Goal: Task Accomplishment & Management: Complete application form

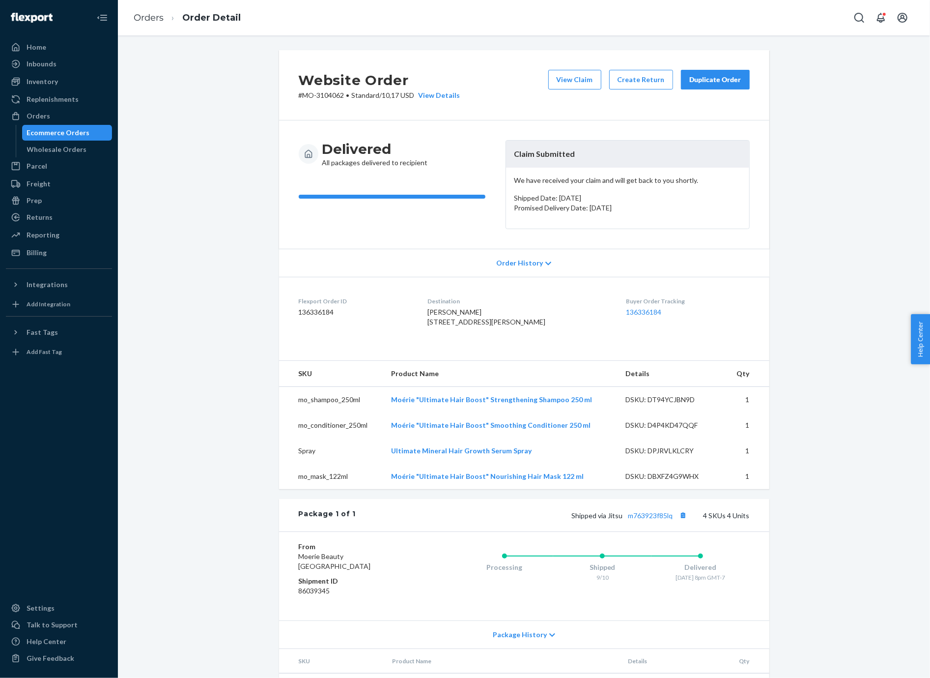
click at [95, 133] on div "Ecommerce Orders" at bounding box center [67, 133] width 88 height 14
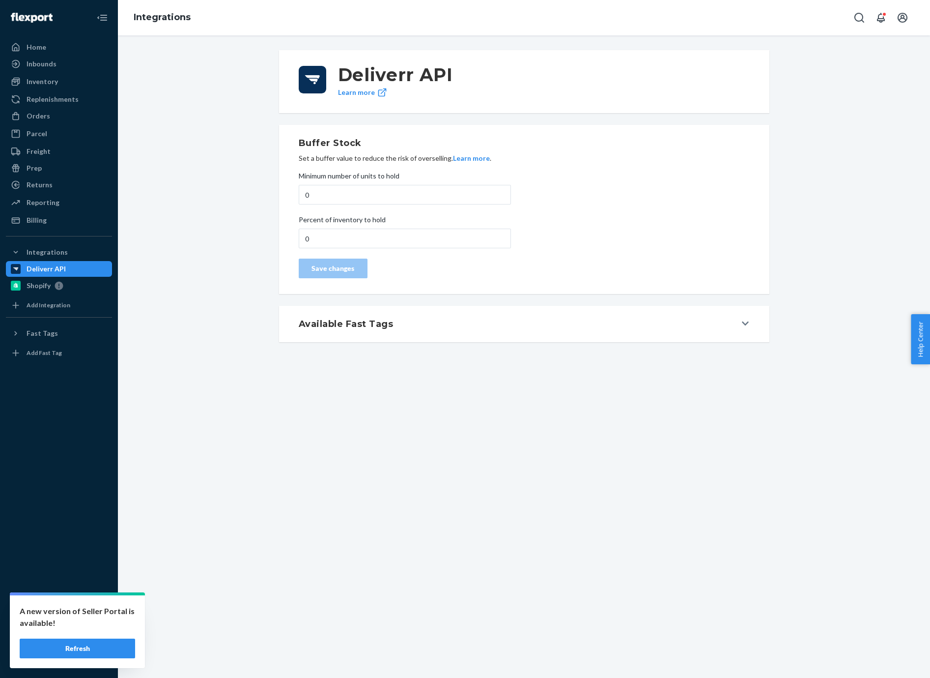
click at [81, 119] on div "Orders" at bounding box center [59, 116] width 104 height 14
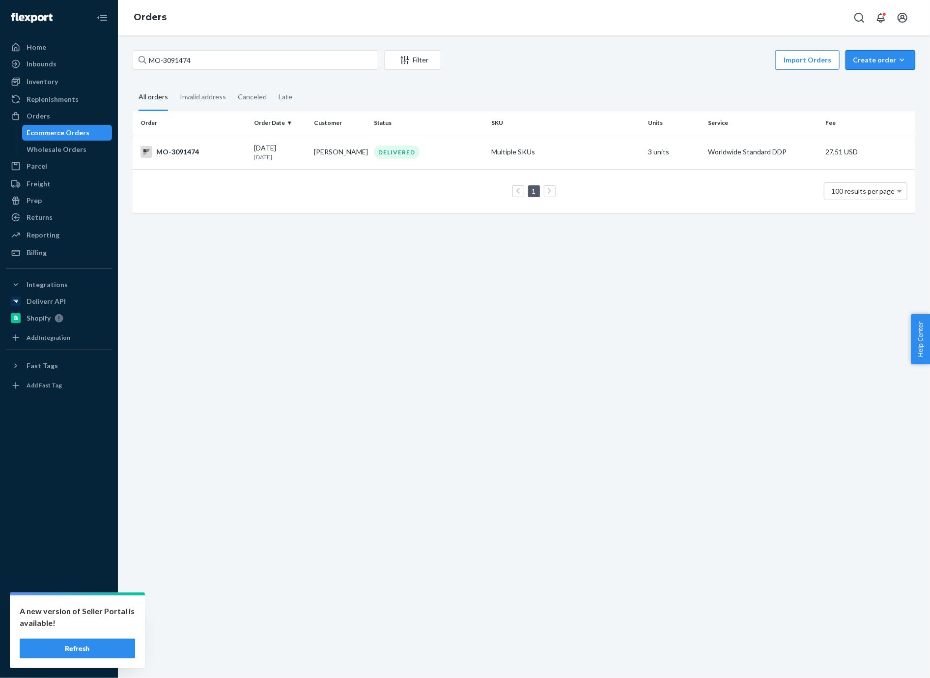
click at [866, 61] on div "Create order" at bounding box center [880, 60] width 55 height 10
click at [865, 96] on button "Removal order" at bounding box center [863, 92] width 87 height 21
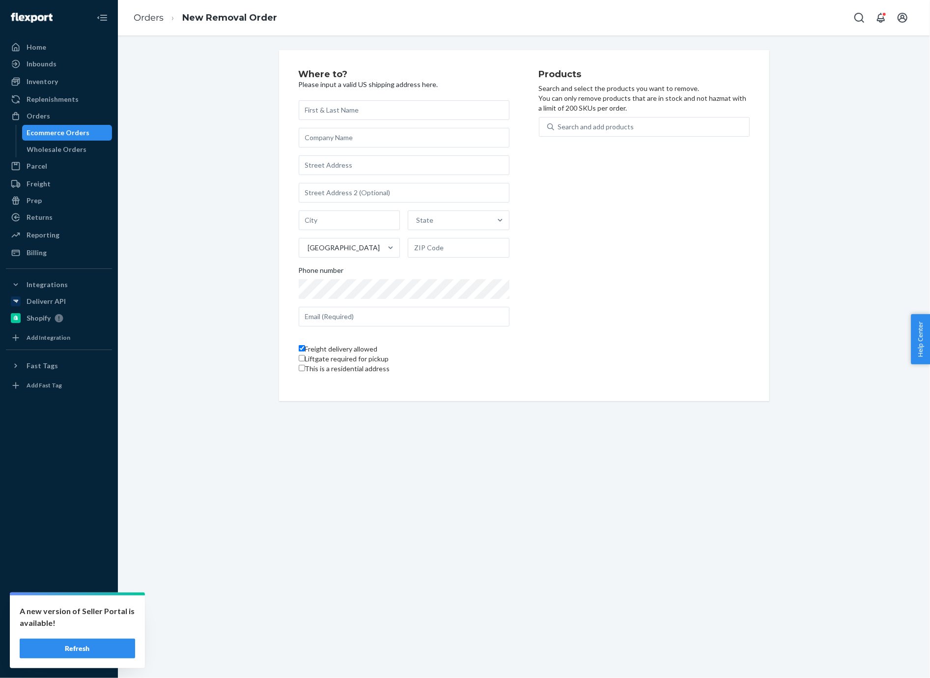
click at [90, 131] on div "Ecommerce Orders" at bounding box center [67, 133] width 88 height 14
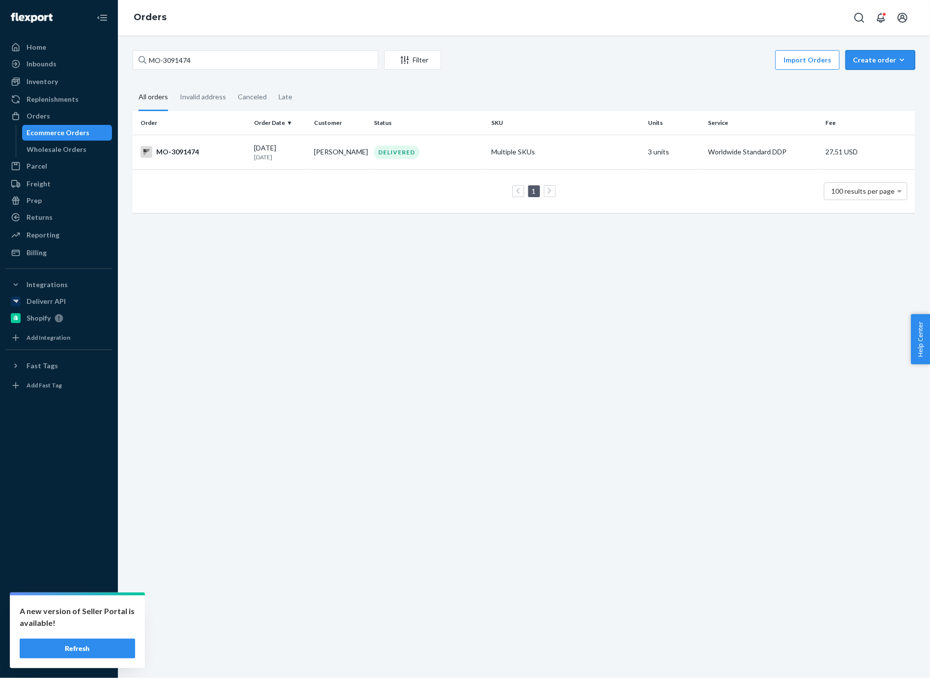
click at [897, 52] on button "Create order Ecommerce order Removal order" at bounding box center [881, 60] width 70 height 20
click at [882, 75] on span "Ecommerce order" at bounding box center [854, 71] width 54 height 7
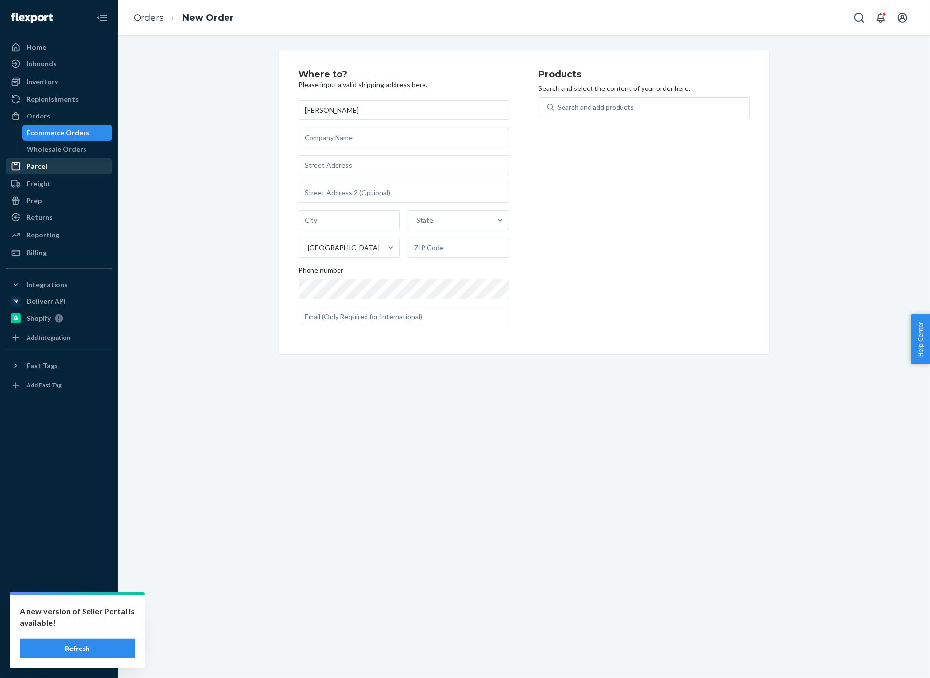
type input "[PERSON_NAME]"
click at [342, 167] on input "text" at bounding box center [404, 165] width 211 height 20
paste input "[STREET_ADDRESS]"
type input "[STREET_ADDRESS]"
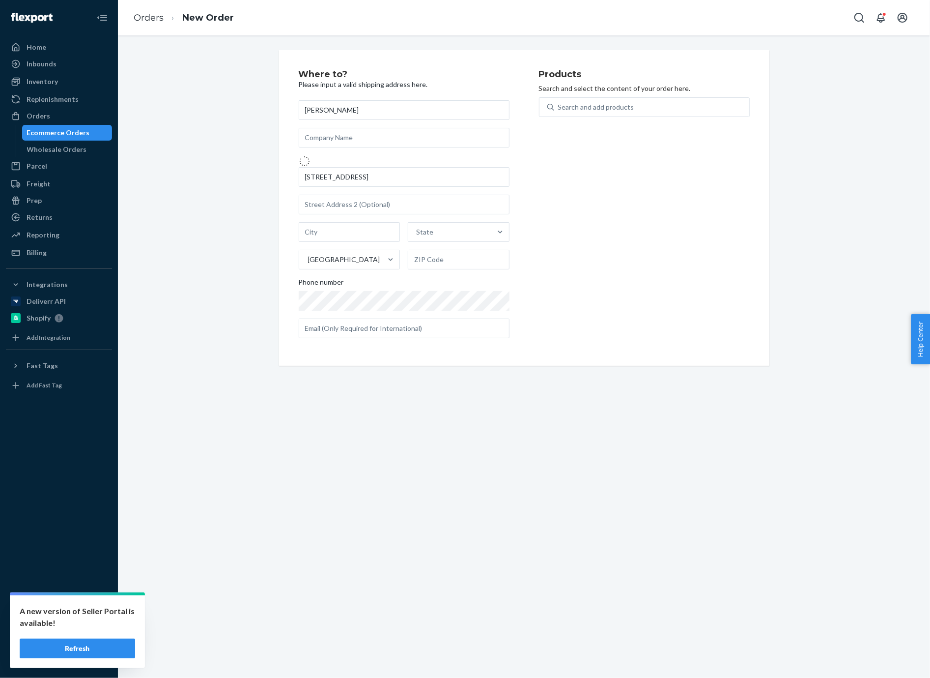
type input "Queens - [US_STATE]"
type input "11375"
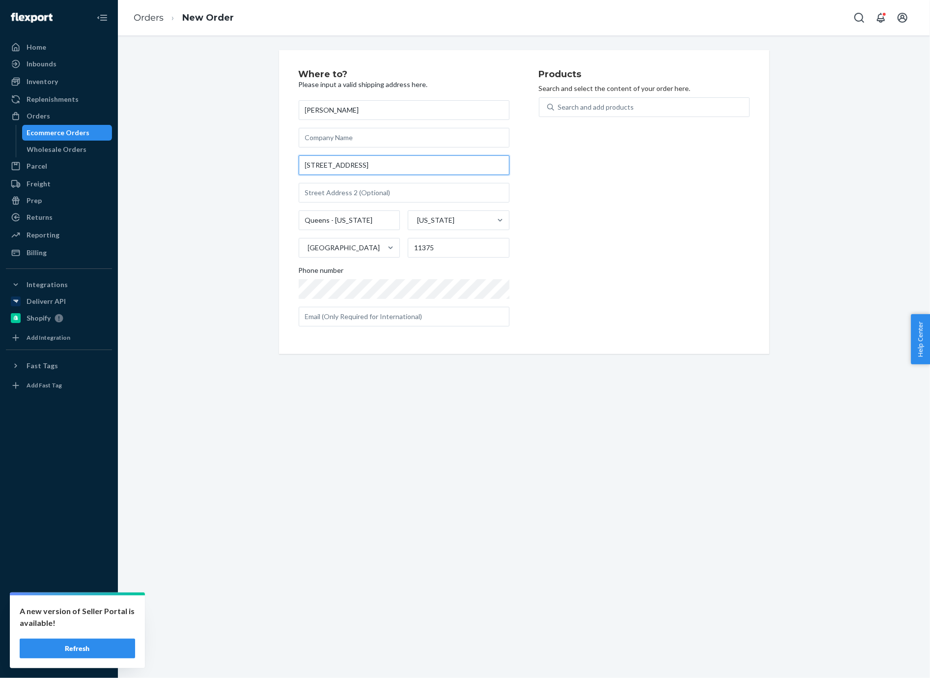
click at [373, 161] on input "[STREET_ADDRESS]" at bounding box center [404, 165] width 211 height 20
paste input "[GEOGRAPHIC_DATA]"
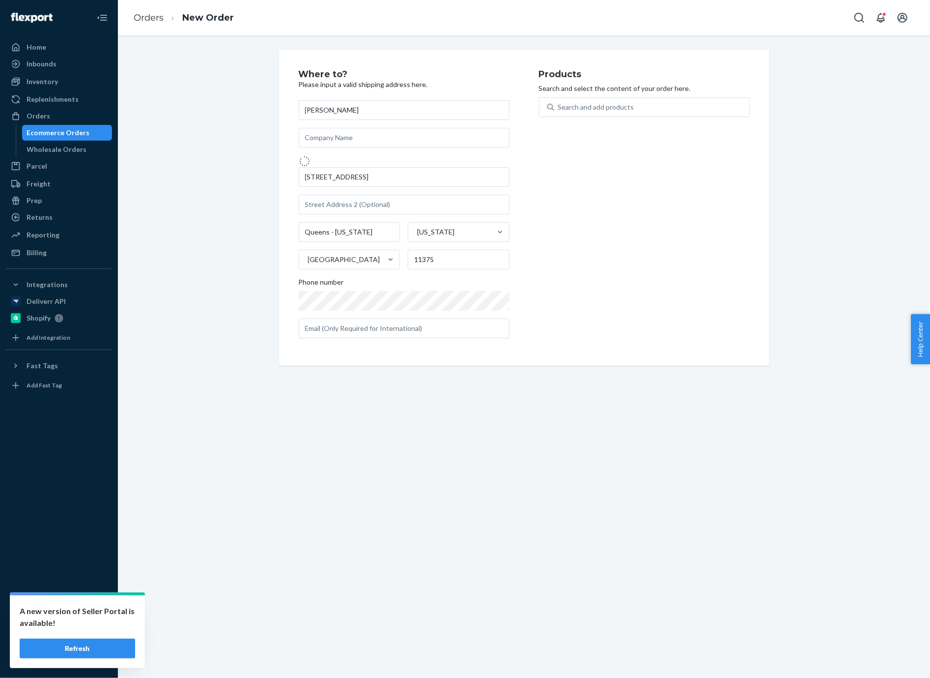
type input "[STREET_ADDRESS]"
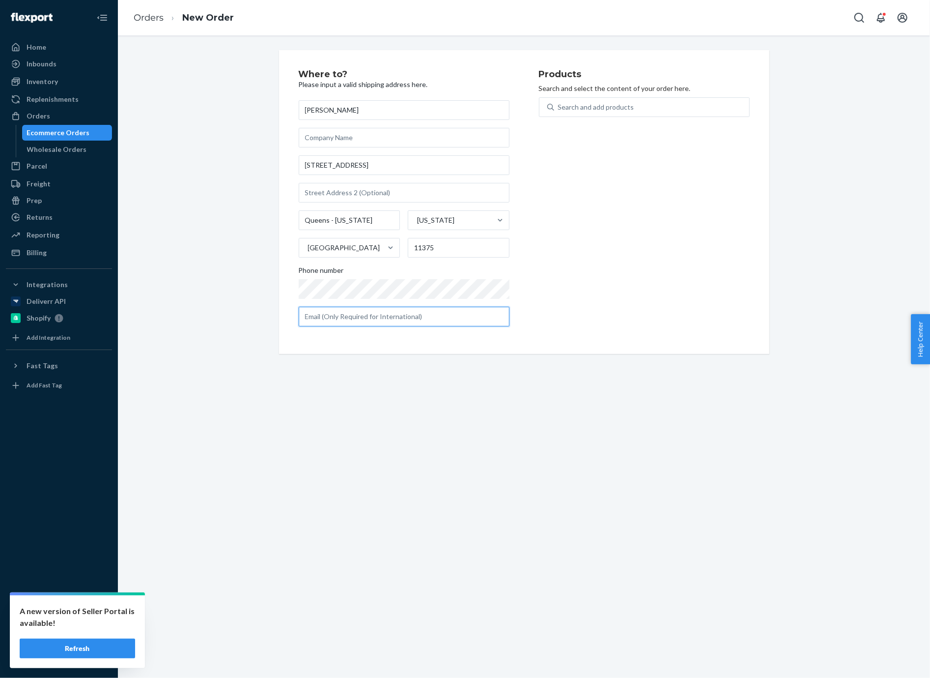
click at [322, 317] on input "text" at bounding box center [404, 317] width 211 height 20
paste input "[PERSON_NAME][EMAIL_ADDRESS][DOMAIN_NAME]"
type input "[PERSON_NAME][EMAIL_ADDRESS][DOMAIN_NAME]"
click at [604, 114] on div "Search and add products" at bounding box center [651, 107] width 195 height 18
click at [559, 112] on input "Search and add products" at bounding box center [558, 107] width 1 height 10
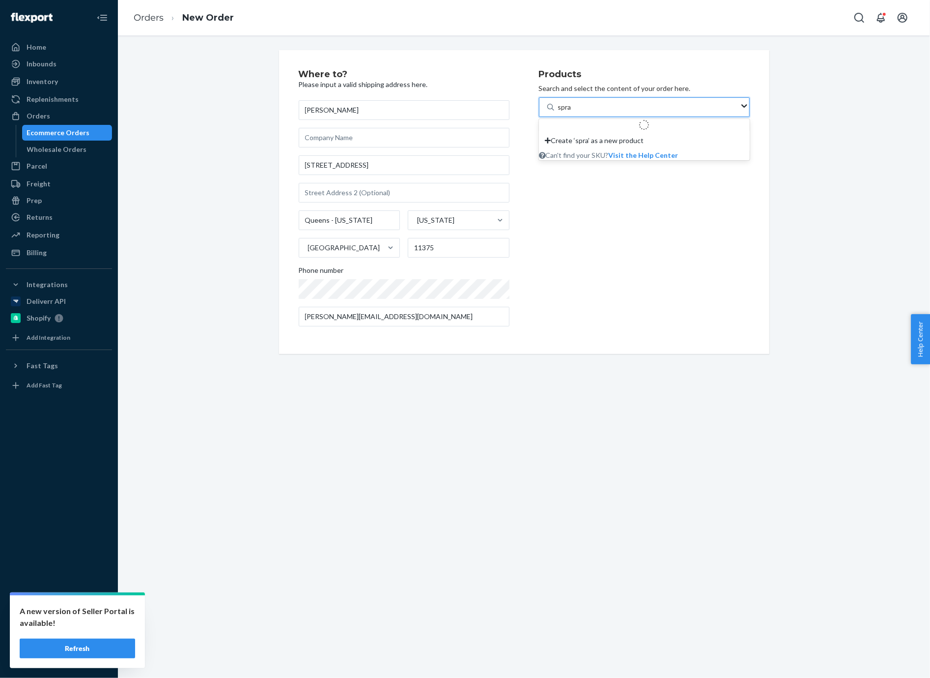
type input "spray"
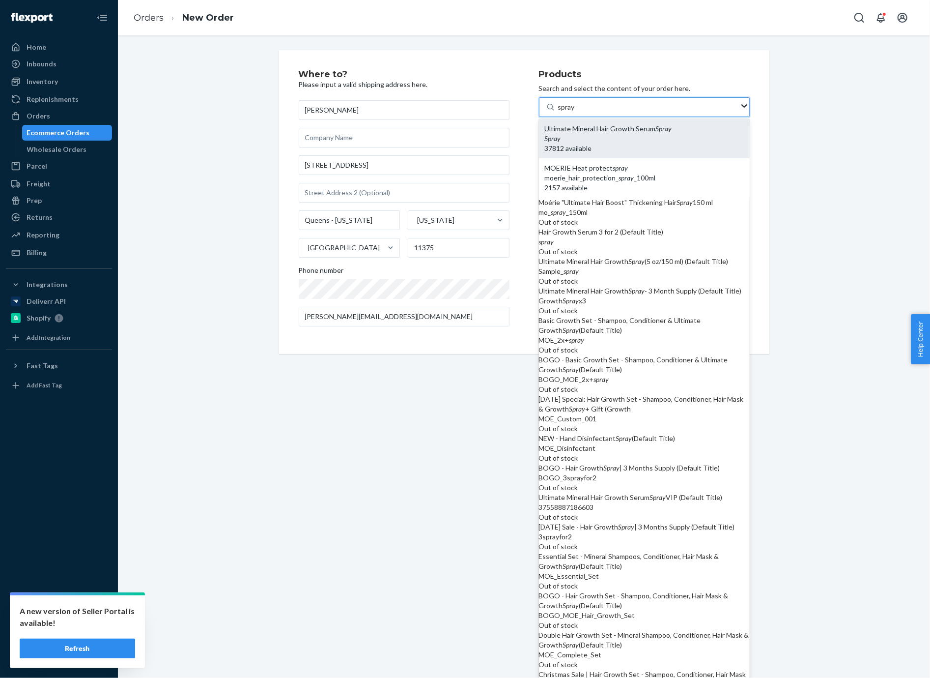
click at [608, 136] on div "Spray" at bounding box center [644, 139] width 199 height 10
click at [575, 112] on input "spray" at bounding box center [566, 107] width 17 height 10
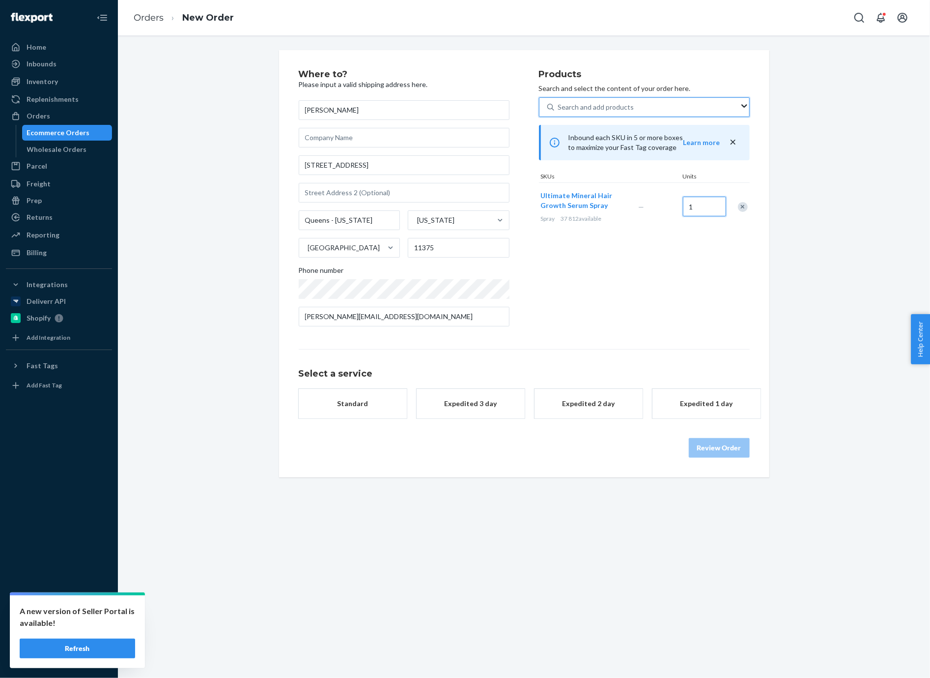
click at [696, 205] on input "1" at bounding box center [704, 207] width 43 height 20
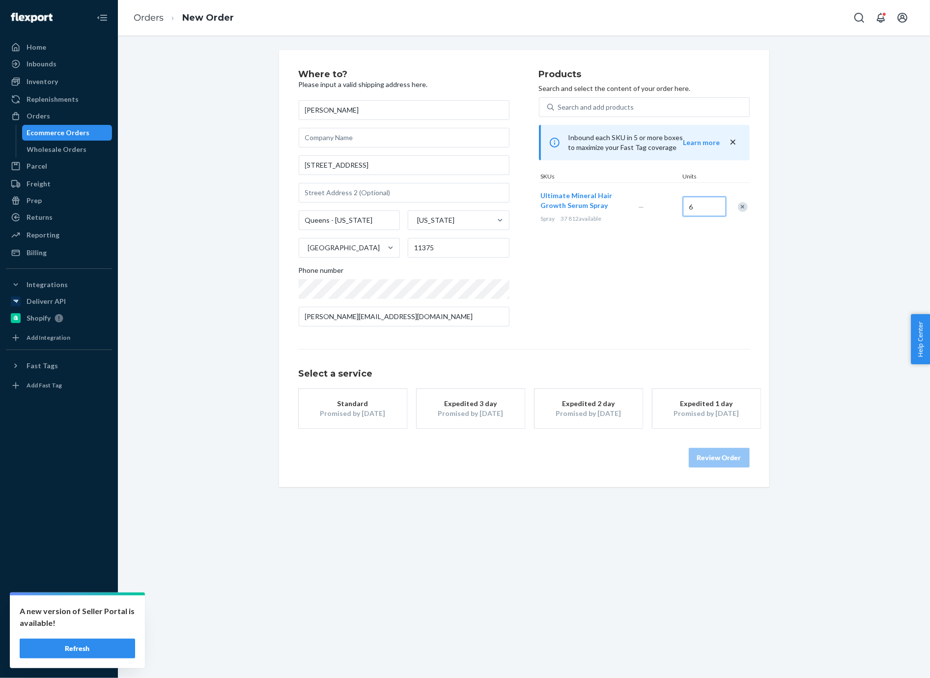
type input "6"
click at [651, 268] on div "Products Search and select the content of your order here. Search and add produ…" at bounding box center [644, 202] width 211 height 264
click at [382, 409] on div "Promised by [DATE]" at bounding box center [352, 413] width 79 height 10
click at [717, 457] on button "Review Order" at bounding box center [719, 458] width 61 height 20
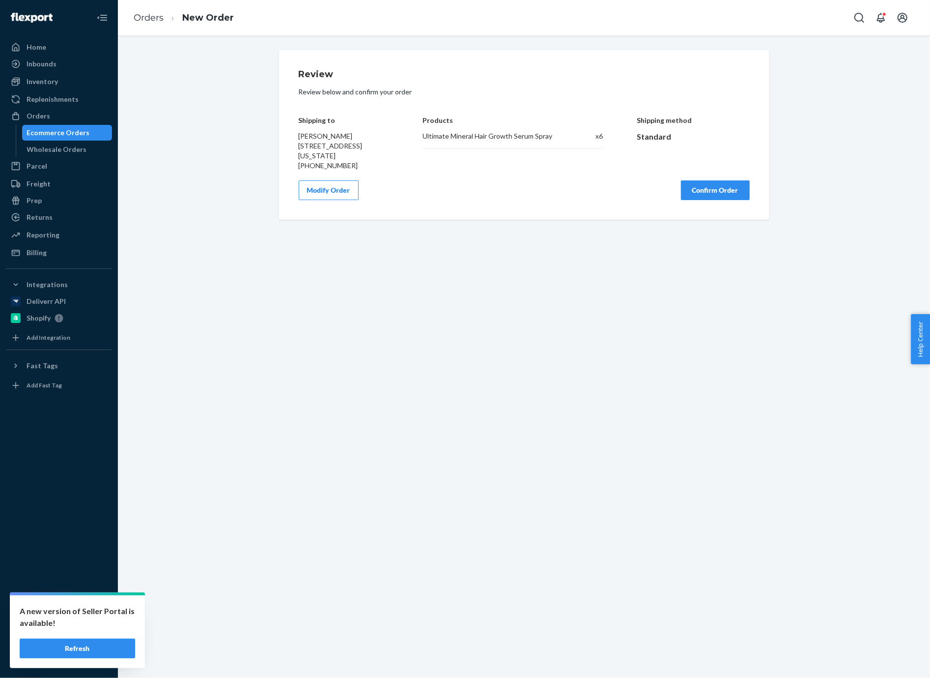
click at [705, 200] on button "Confirm Order" at bounding box center [715, 190] width 69 height 20
